Goal: Task Accomplishment & Management: Use online tool/utility

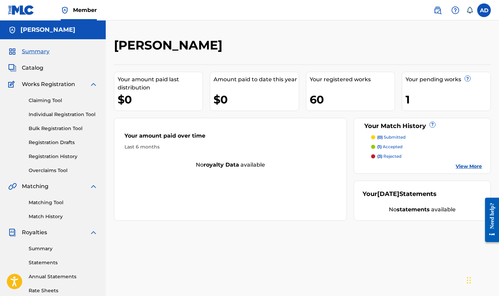
click at [35, 65] on span "Catalog" at bounding box center [32, 68] width 21 height 8
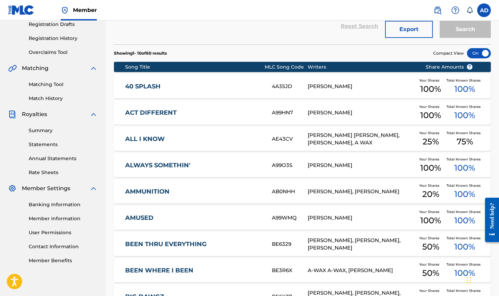
scroll to position [117, 0]
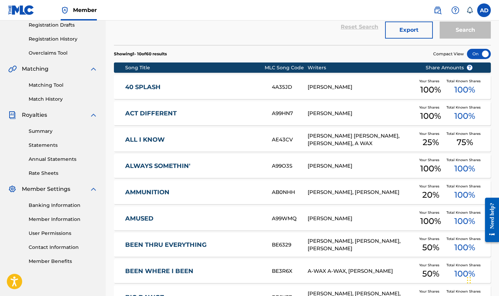
click at [47, 131] on link "Summary" at bounding box center [63, 131] width 69 height 7
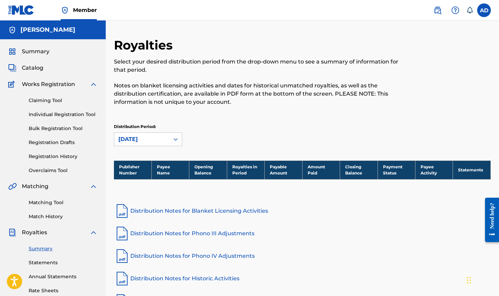
click at [48, 159] on link "Registration History" at bounding box center [63, 156] width 69 height 7
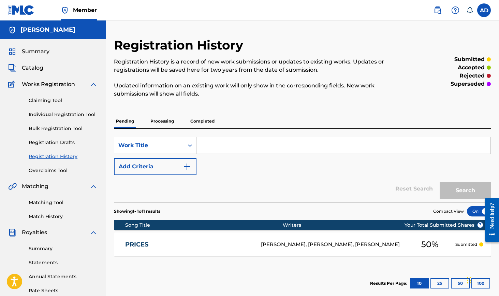
click at [164, 123] on p "Processing" at bounding box center [162, 121] width 28 height 14
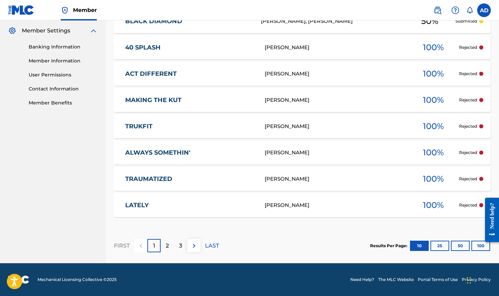
scroll to position [276, 0]
click at [166, 245] on p "2" at bounding box center [167, 245] width 3 height 8
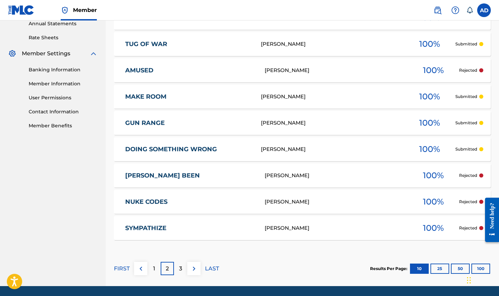
scroll to position [254, 0]
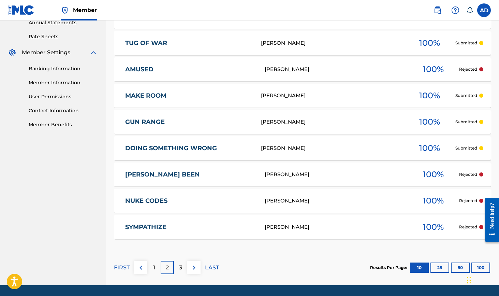
click at [182, 270] on div "3" at bounding box center [180, 267] width 13 height 13
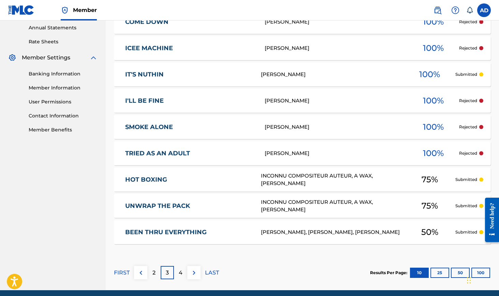
scroll to position [249, 0]
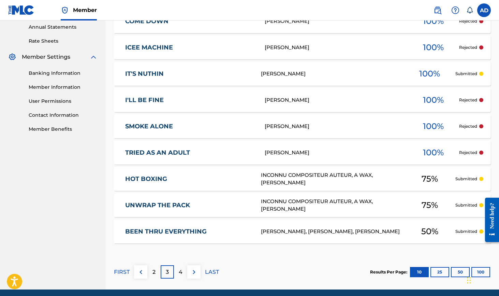
click at [179, 276] on div "4" at bounding box center [180, 271] width 13 height 13
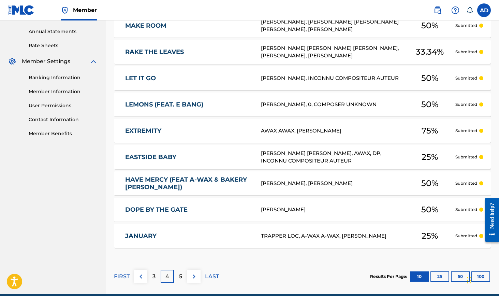
scroll to position [251, 0]
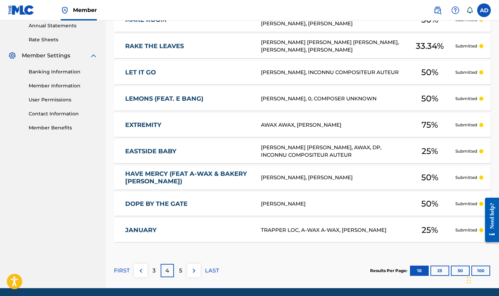
click at [183, 273] on div "5" at bounding box center [180, 270] width 13 height 13
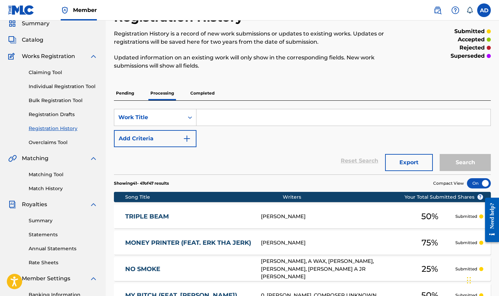
scroll to position [29, 0]
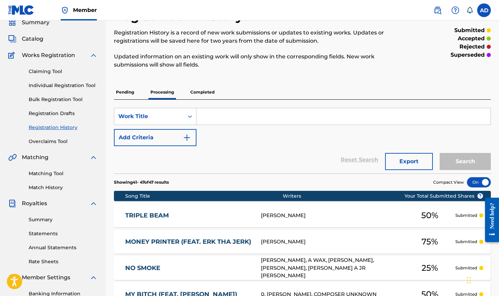
click at [32, 39] on span "Catalog" at bounding box center [32, 39] width 21 height 8
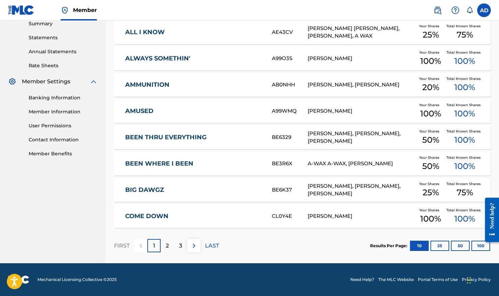
scroll to position [225, 0]
click at [208, 244] on p "LAST" at bounding box center [212, 245] width 14 height 8
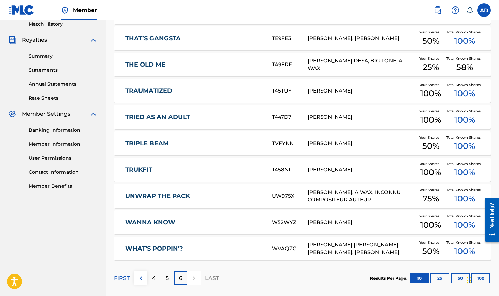
scroll to position [196, 0]
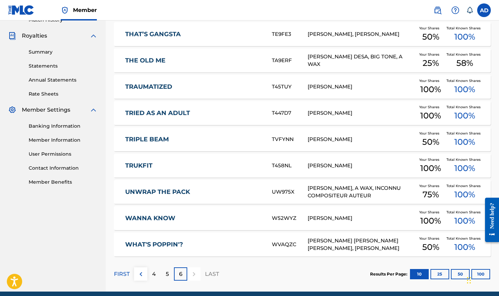
click at [168, 277] on p "5" at bounding box center [167, 274] width 3 height 8
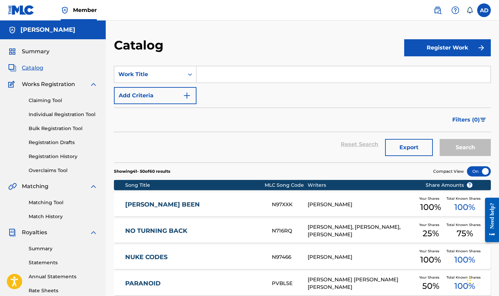
scroll to position [0, 0]
click at [44, 202] on link "Matching Tool" at bounding box center [63, 202] width 69 height 7
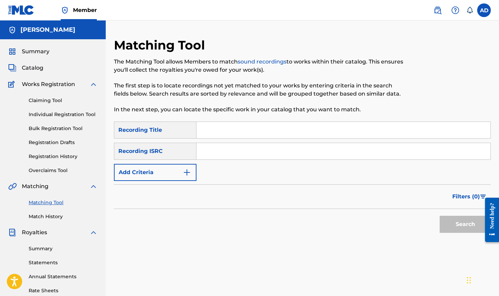
click at [152, 173] on button "Add Criteria" at bounding box center [155, 172] width 83 height 17
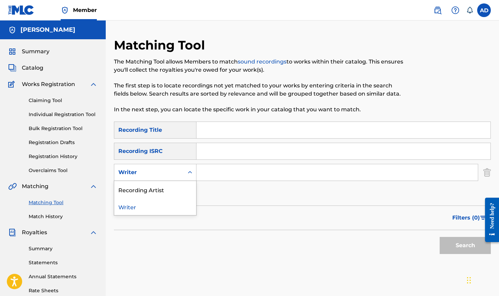
click at [155, 179] on div "Writer" at bounding box center [155, 172] width 83 height 17
click at [215, 174] on input "Search Form" at bounding box center [336, 172] width 281 height 16
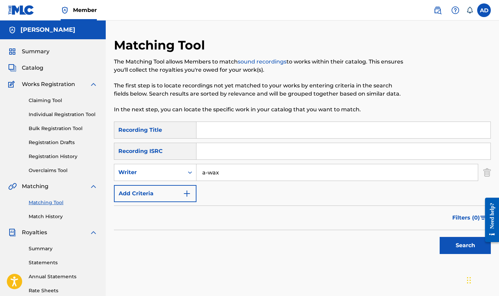
type input "a-wax"
click at [465, 245] on button "Search" at bounding box center [465, 245] width 51 height 17
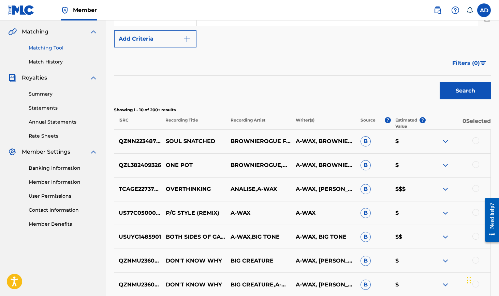
scroll to position [146, 0]
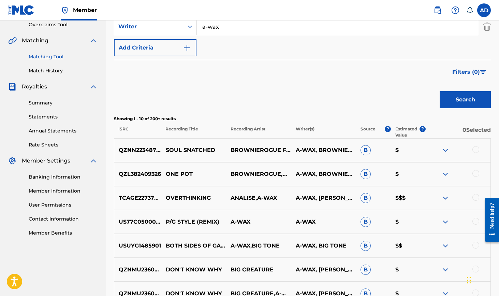
click at [475, 70] on span "Filters ( 0 )" at bounding box center [466, 72] width 28 height 8
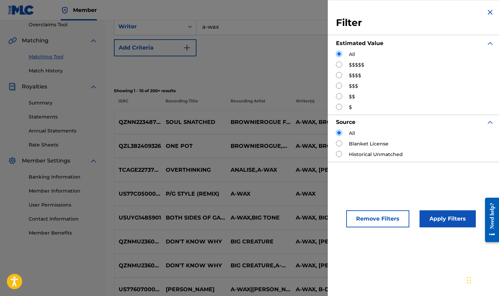
click at [354, 65] on label "$$$$$" at bounding box center [356, 64] width 15 height 7
click at [336, 64] on input "Search Form" at bounding box center [339, 64] width 6 height 6
radio input "true"
click at [442, 214] on button "Apply Filters" at bounding box center [447, 218] width 56 height 17
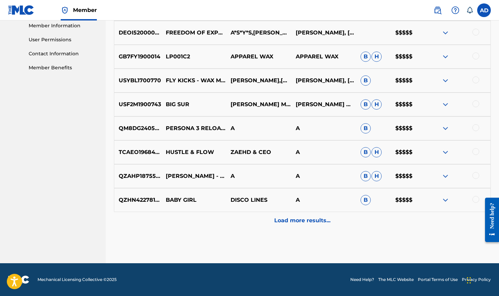
scroll to position [311, 0]
click at [315, 223] on p "Load more results..." at bounding box center [302, 220] width 56 height 8
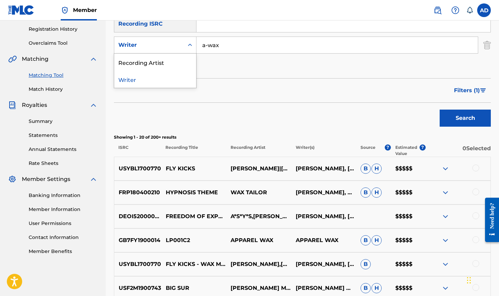
click at [158, 43] on div "Writer" at bounding box center [148, 45] width 61 height 8
click at [147, 63] on div "Recording Artist" at bounding box center [155, 62] width 82 height 17
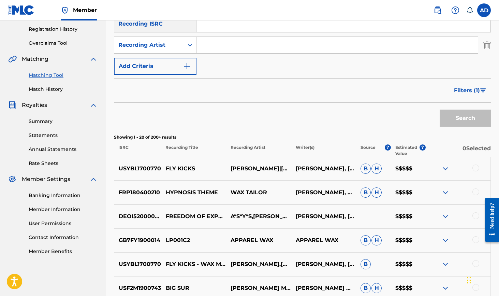
click at [199, 46] on input "Search Form" at bounding box center [336, 45] width 281 height 16
type input "a-wax"
click at [465, 118] on button "Search" at bounding box center [465, 117] width 51 height 17
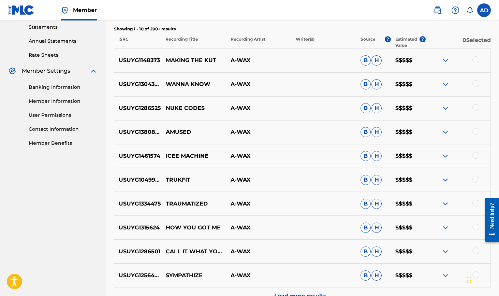
scroll to position [239, 0]
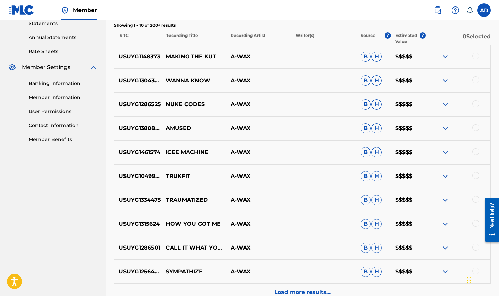
click at [444, 151] on img at bounding box center [445, 152] width 8 height 8
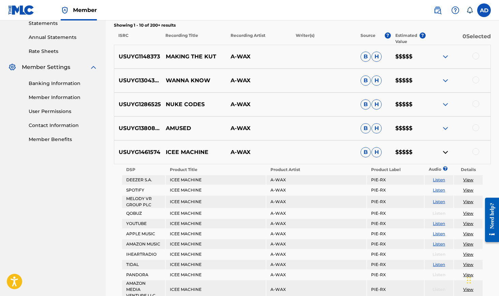
click at [193, 148] on div "USUYG1461574 ICEE MACHINE A-WAX B H $$$$$" at bounding box center [302, 152] width 377 height 24
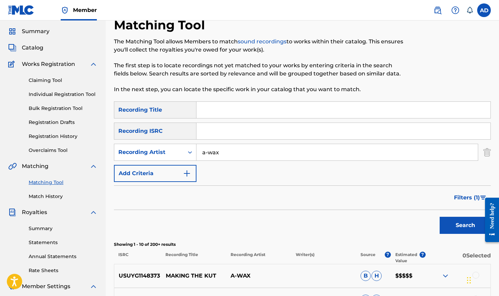
scroll to position [19, 0]
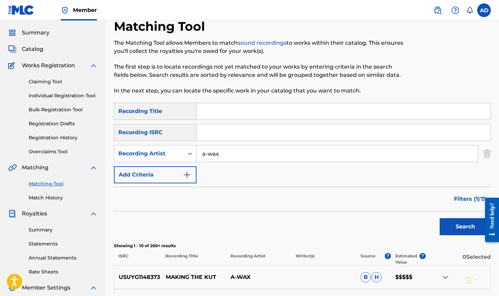
click at [34, 47] on span "Catalog" at bounding box center [32, 49] width 21 height 8
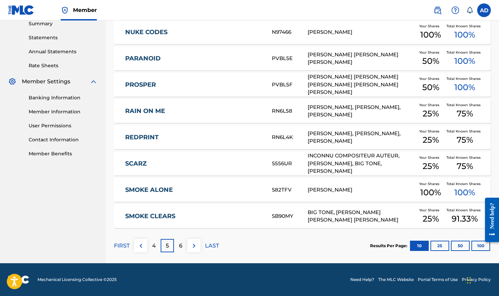
scroll to position [225, 0]
click at [157, 242] on div "4" at bounding box center [153, 245] width 13 height 13
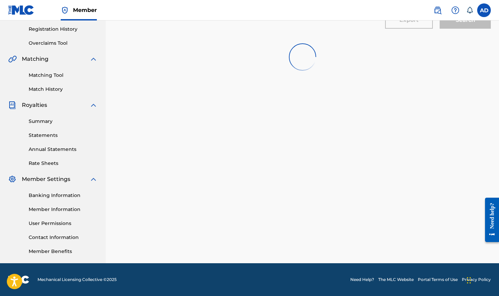
scroll to position [127, 0]
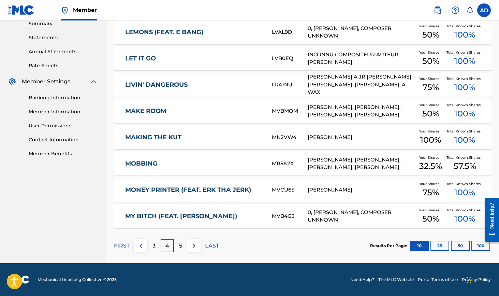
click at [152, 248] on div "3" at bounding box center [153, 245] width 13 height 13
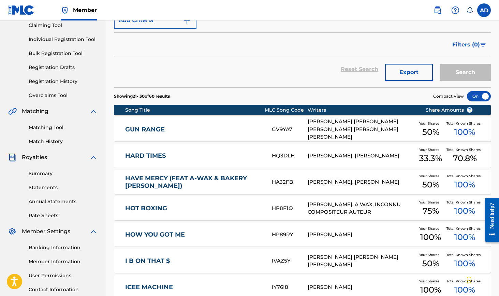
scroll to position [75, 0]
click at [42, 128] on link "Matching Tool" at bounding box center [63, 127] width 69 height 7
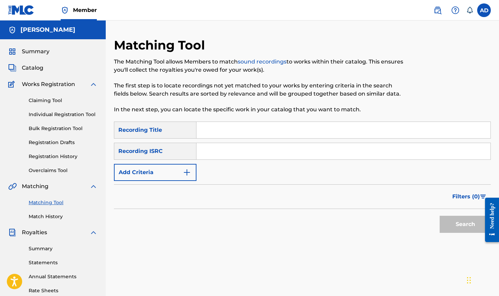
click at [142, 173] on button "Add Criteria" at bounding box center [155, 172] width 83 height 17
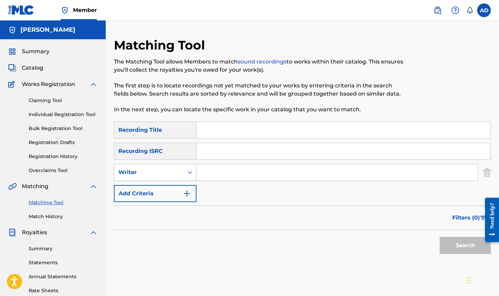
click at [145, 176] on div "Writer" at bounding box center [148, 172] width 61 height 8
click at [136, 207] on div "Writer" at bounding box center [155, 206] width 82 height 17
click at [132, 175] on div "Writer" at bounding box center [148, 172] width 61 height 8
click at [131, 190] on div "Recording Artist" at bounding box center [155, 189] width 82 height 17
click at [212, 169] on input "Search Form" at bounding box center [336, 172] width 281 height 16
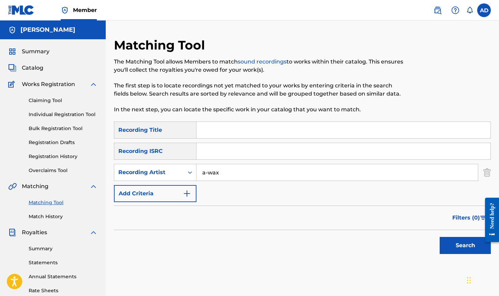
type input "a-wax"
click at [465, 245] on button "Search" at bounding box center [465, 245] width 51 height 17
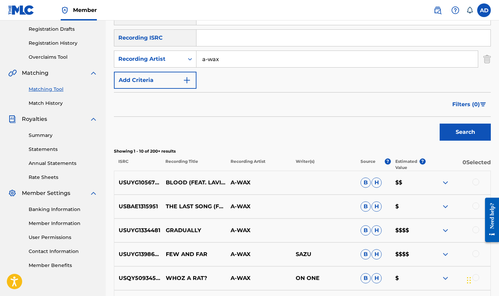
scroll to position [109, 0]
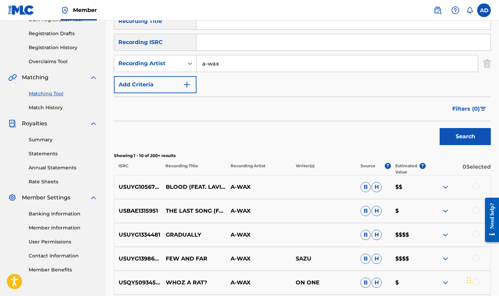
click at [469, 110] on span "Filters ( 0 )" at bounding box center [466, 109] width 28 height 8
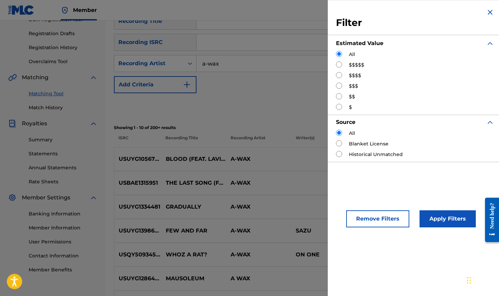
click at [339, 63] on input "Search Form" at bounding box center [339, 64] width 6 height 6
radio input "true"
click at [440, 218] on button "Apply Filters" at bounding box center [447, 218] width 56 height 17
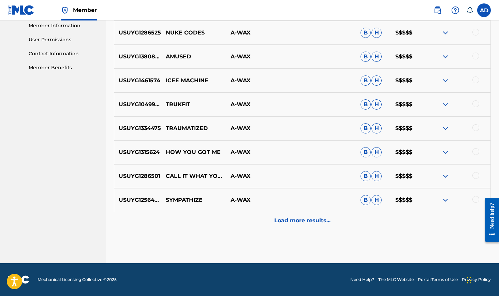
scroll to position [311, 0]
click at [311, 225] on div "Load more results..." at bounding box center [302, 220] width 377 height 17
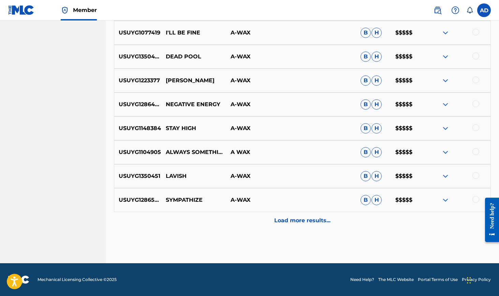
scroll to position [549, 0]
click at [311, 224] on p "Load more results..." at bounding box center [302, 220] width 56 height 8
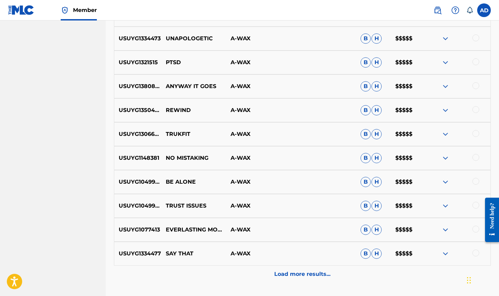
scroll to position [722, 0]
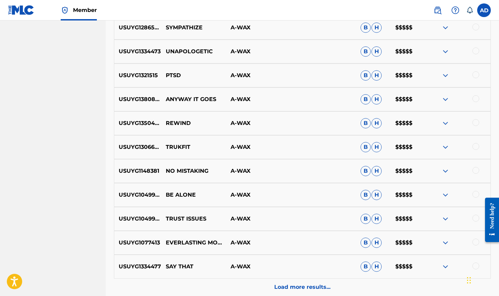
click at [314, 285] on p "Load more results..." at bounding box center [302, 287] width 56 height 8
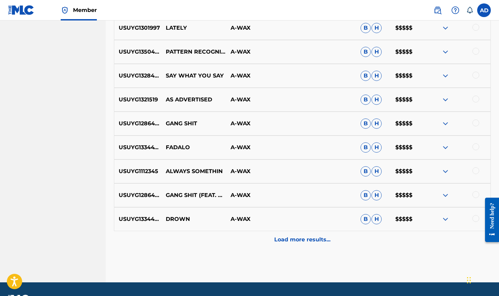
scroll to position [1013, 0]
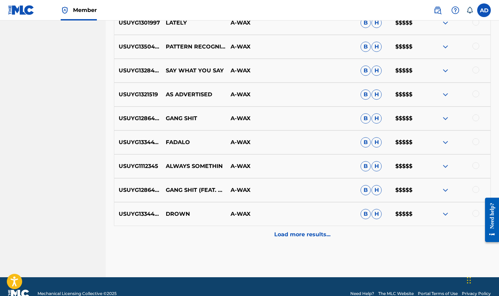
click at [294, 236] on p "Load more results..." at bounding box center [302, 234] width 56 height 8
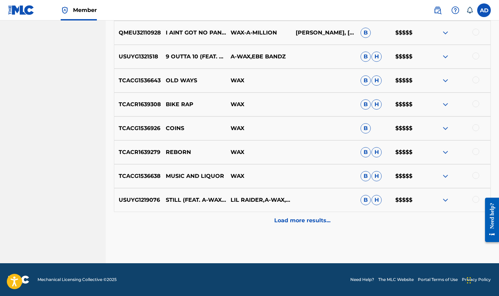
scroll to position [1265, 0]
click at [475, 199] on div at bounding box center [475, 199] width 7 height 7
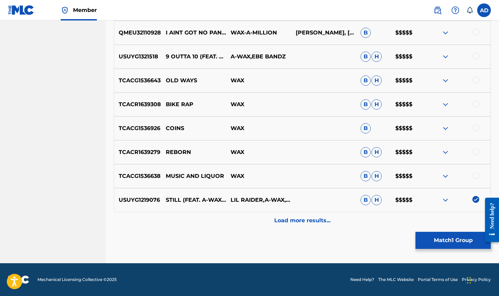
click at [476, 199] on img at bounding box center [475, 199] width 7 height 7
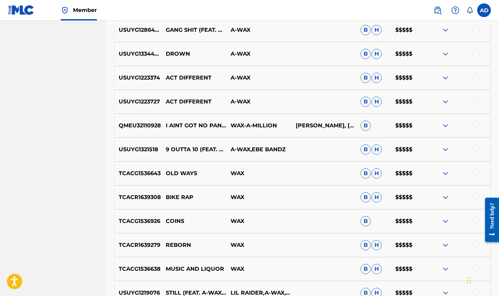
scroll to position [1161, 0]
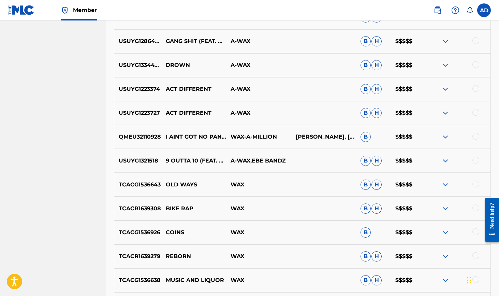
click at [476, 160] on div at bounding box center [475, 160] width 7 height 7
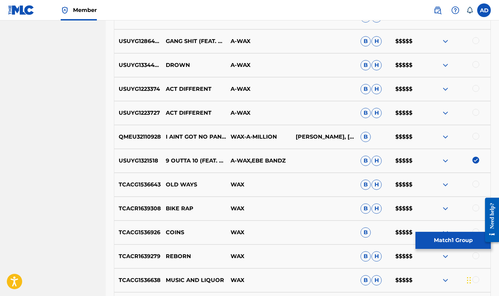
click at [449, 238] on button "Match 1 Group" at bounding box center [452, 240] width 75 height 17
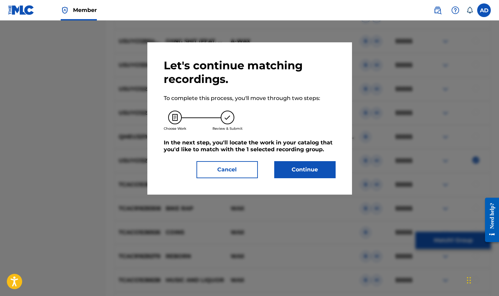
click at [289, 170] on button "Continue" at bounding box center [304, 169] width 61 height 17
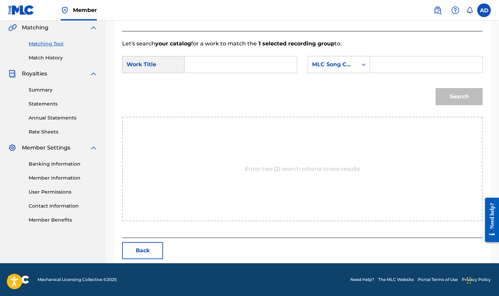
scroll to position [127, 0]
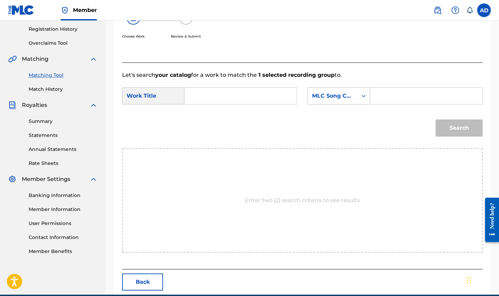
click at [210, 97] on input "Search Form" at bounding box center [240, 96] width 101 height 16
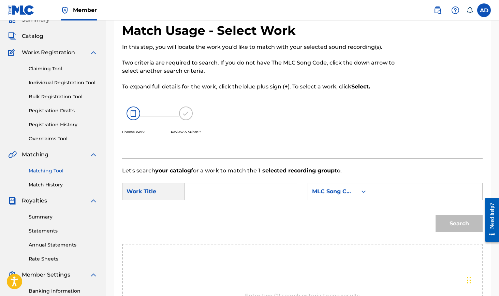
scroll to position [64, 0]
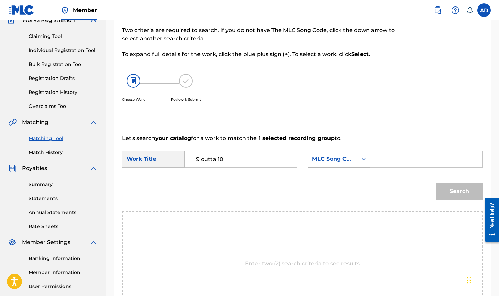
type input "9 outta 10"
click at [314, 157] on div "MLC Song Code" at bounding box center [332, 159] width 41 height 8
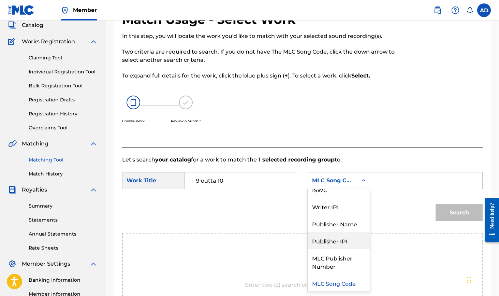
scroll to position [31, 0]
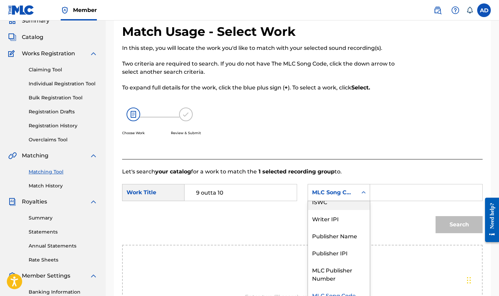
click at [323, 206] on div "ISWC" at bounding box center [339, 201] width 62 height 17
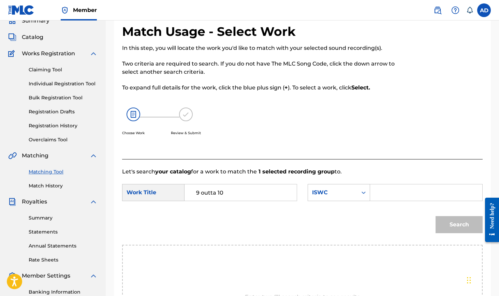
click at [386, 192] on input "Search Form" at bounding box center [426, 192] width 101 height 16
type input "T-318.216.030-7"
click at [452, 224] on button "Search" at bounding box center [458, 224] width 47 height 17
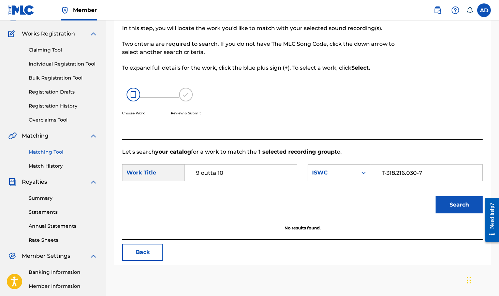
scroll to position [45, 0]
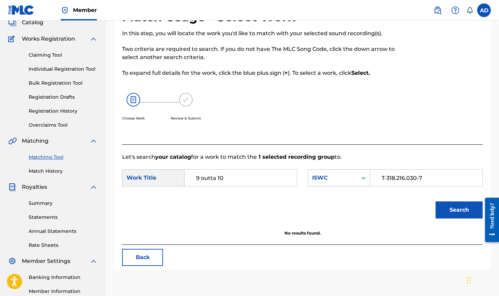
click at [44, 55] on link "Claiming Tool" at bounding box center [63, 54] width 69 height 7
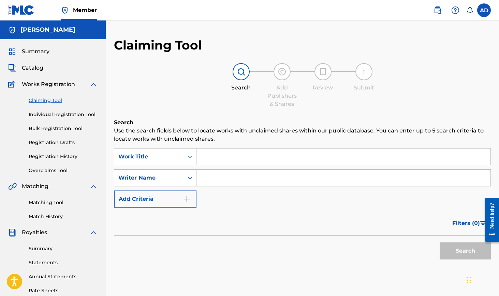
click at [227, 158] on input "Search Form" at bounding box center [343, 156] width 294 height 16
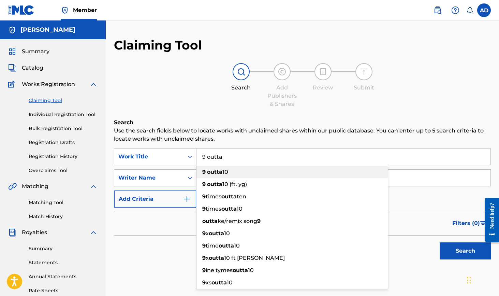
click at [221, 172] on strong "outta" at bounding box center [214, 171] width 15 height 6
type input "9 outta 10"
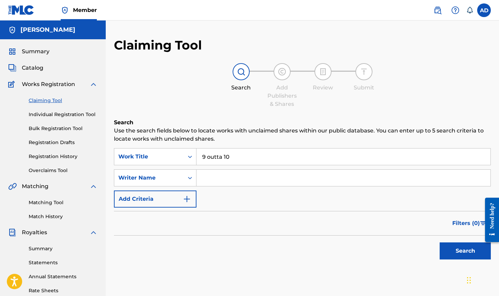
click at [179, 195] on button "Add Criteria" at bounding box center [155, 198] width 83 height 17
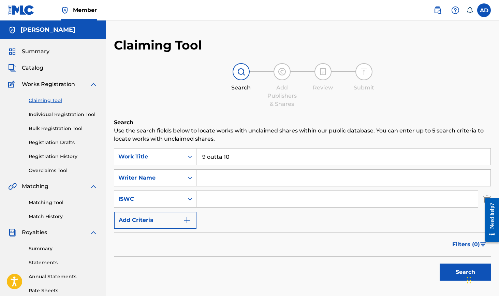
click at [207, 201] on input "Search Form" at bounding box center [336, 199] width 281 height 16
click at [465, 272] on button "Search" at bounding box center [465, 271] width 51 height 17
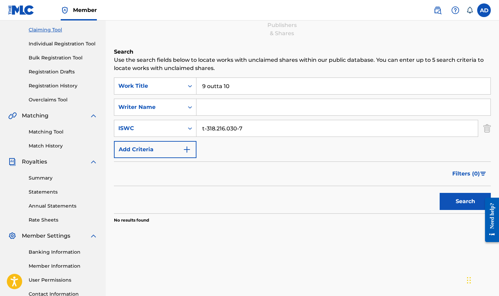
scroll to position [64, 0]
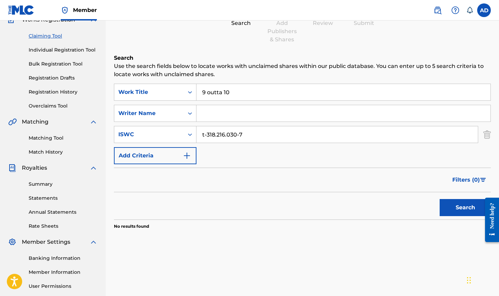
click at [217, 135] on input "t-318.216.030-7" at bounding box center [336, 134] width 281 height 16
click at [224, 133] on input "t-318216.030-7" at bounding box center [336, 134] width 281 height 16
type input "t-318216030-7"
click at [465, 207] on button "Search" at bounding box center [465, 207] width 51 height 17
click at [138, 151] on button "Add Criteria" at bounding box center [155, 155] width 83 height 17
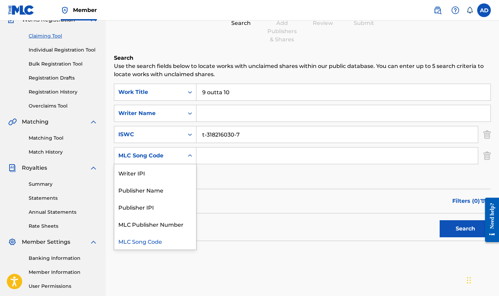
click at [138, 156] on div "MLC Song Code" at bounding box center [148, 155] width 61 height 8
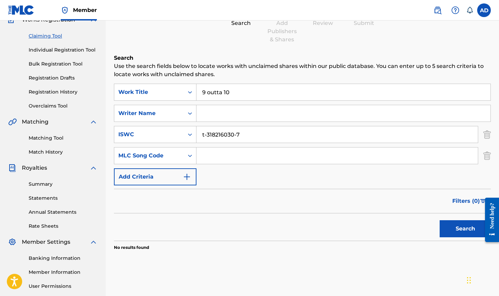
click at [287, 213] on div "Filters ( 0 )" at bounding box center [302, 201] width 377 height 25
click at [50, 50] on link "Individual Registration Tool" at bounding box center [63, 49] width 69 height 7
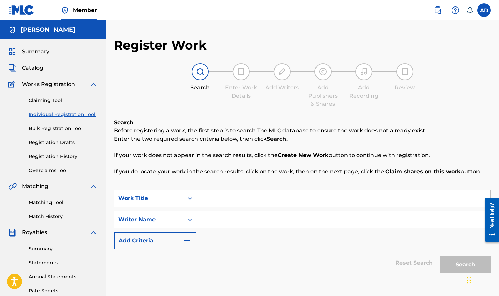
click at [220, 202] on input "Search Form" at bounding box center [343, 198] width 294 height 16
type input "9 outta 10"
click at [175, 221] on div "Writer Name" at bounding box center [155, 219] width 83 height 17
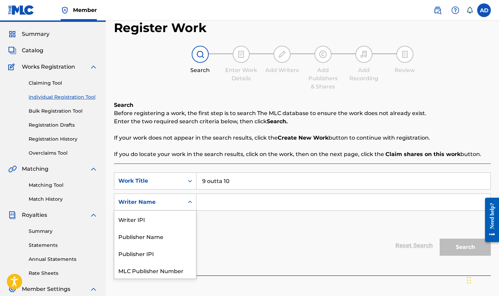
scroll to position [18, 0]
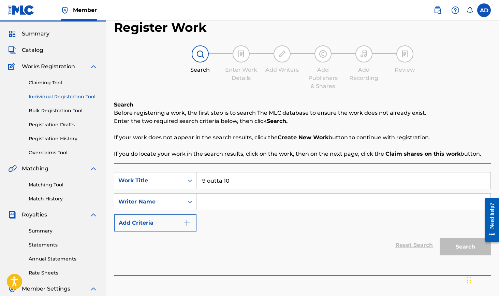
click at [209, 203] on input "Search Form" at bounding box center [343, 201] width 294 height 16
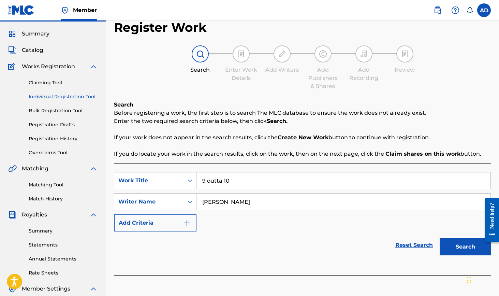
type input "[PERSON_NAME]"
click at [465, 247] on button "Search" at bounding box center [465, 246] width 51 height 17
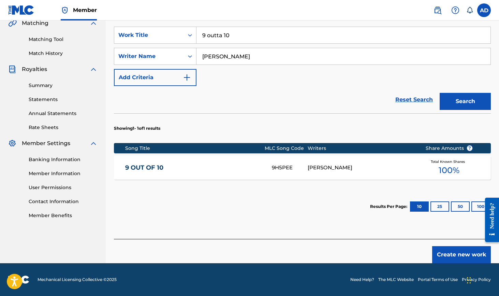
scroll to position [163, 0]
click at [280, 165] on div "9H5PEE" at bounding box center [290, 168] width 36 height 8
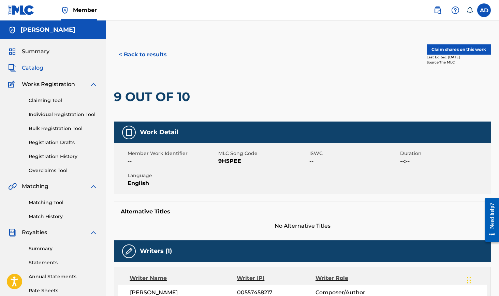
click at [451, 47] on button "Claim shares on this work" at bounding box center [459, 49] width 64 height 10
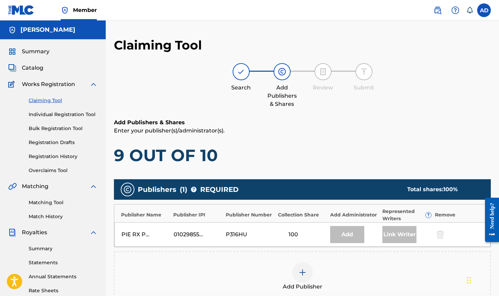
click at [32, 69] on span "Catalog" at bounding box center [32, 68] width 21 height 8
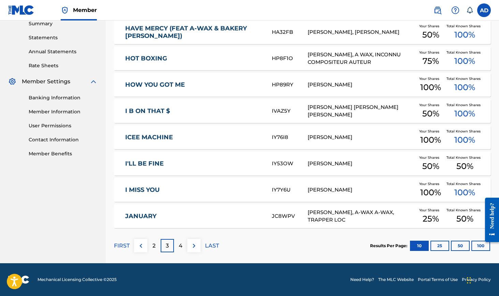
scroll to position [225, 0]
click at [138, 246] on img at bounding box center [141, 245] width 8 height 8
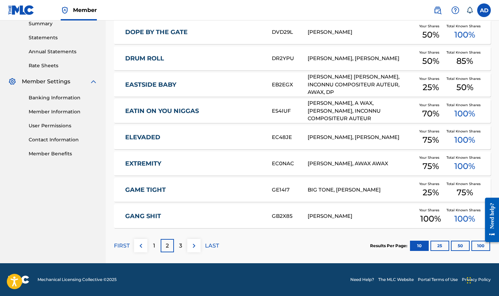
click at [124, 248] on p "FIRST" at bounding box center [122, 245] width 16 height 8
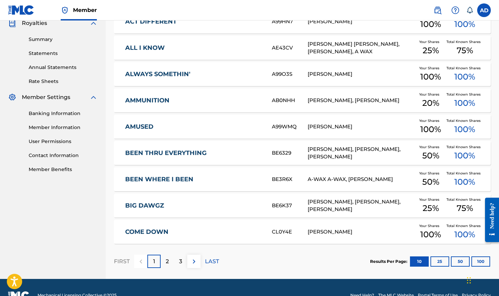
scroll to position [210, 0]
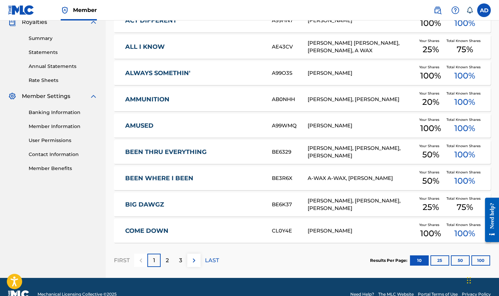
click at [208, 259] on p "LAST" at bounding box center [212, 260] width 14 height 8
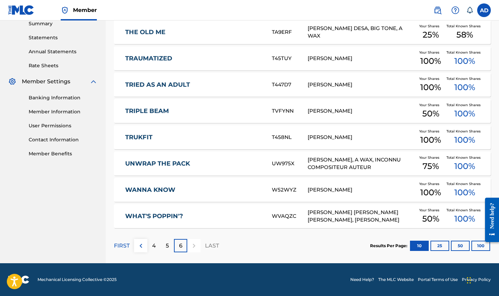
scroll to position [225, 0]
click at [168, 246] on p "5" at bounding box center [167, 245] width 3 height 8
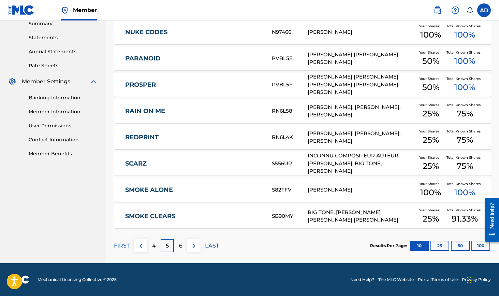
click at [155, 247] on p "4" at bounding box center [154, 245] width 4 height 8
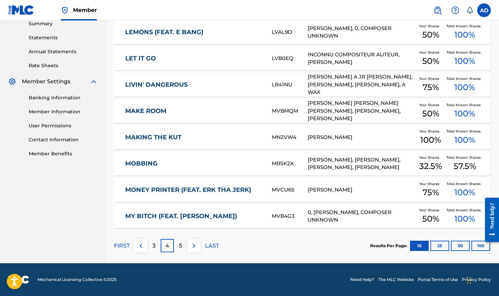
click at [169, 248] on div "4" at bounding box center [167, 245] width 13 height 13
click at [177, 243] on div "5" at bounding box center [180, 245] width 13 height 13
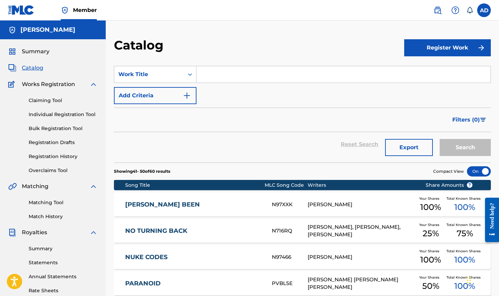
scroll to position [0, 0]
